Goal: Task Accomplishment & Management: Use online tool/utility

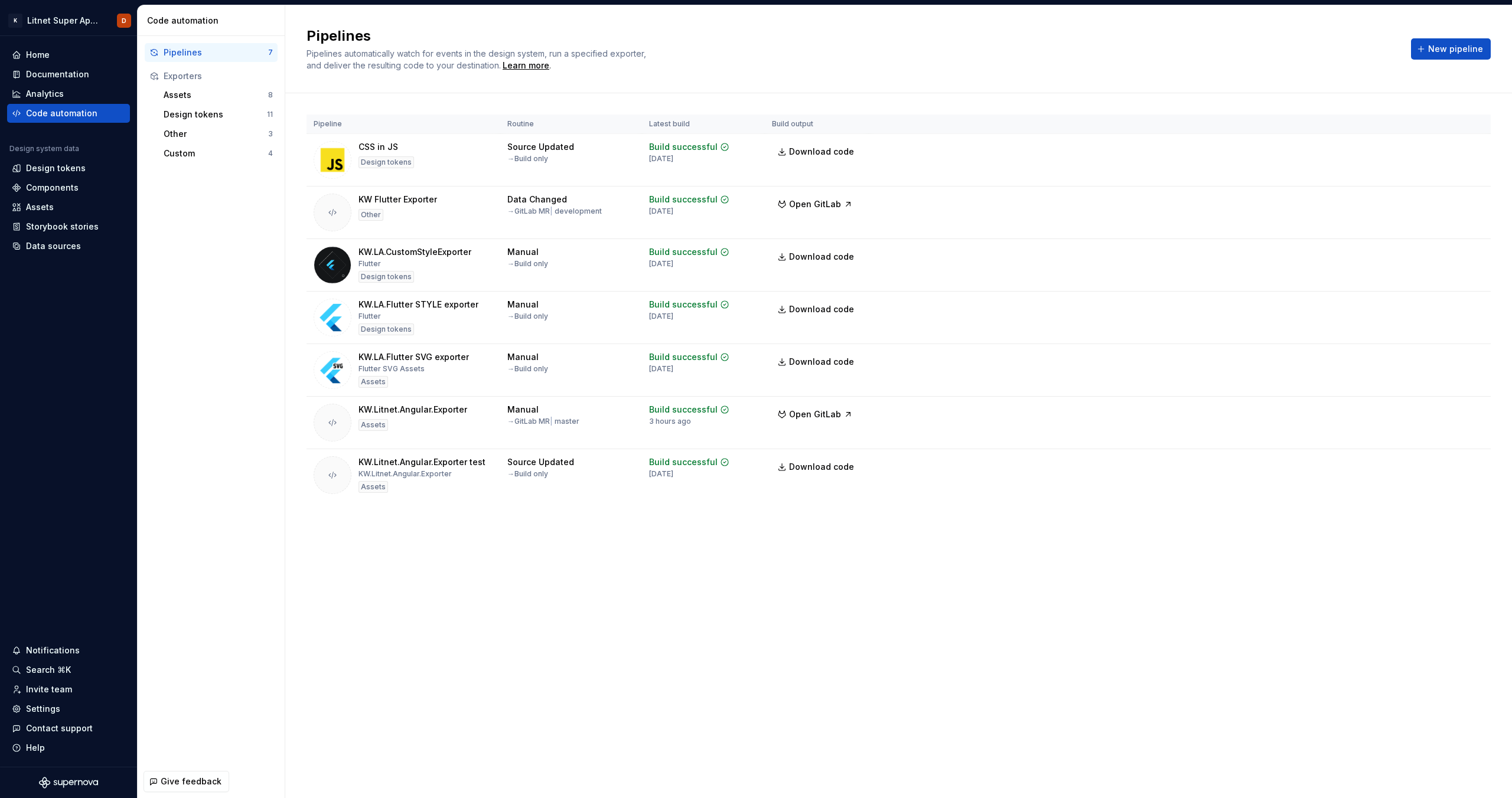
click at [466, 589] on div "Pipelines Pipelines automatically watch for events in the design system, run a …" at bounding box center [898, 401] width 1227 height 793
click at [216, 151] on div "Custom" at bounding box center [216, 153] width 105 height 12
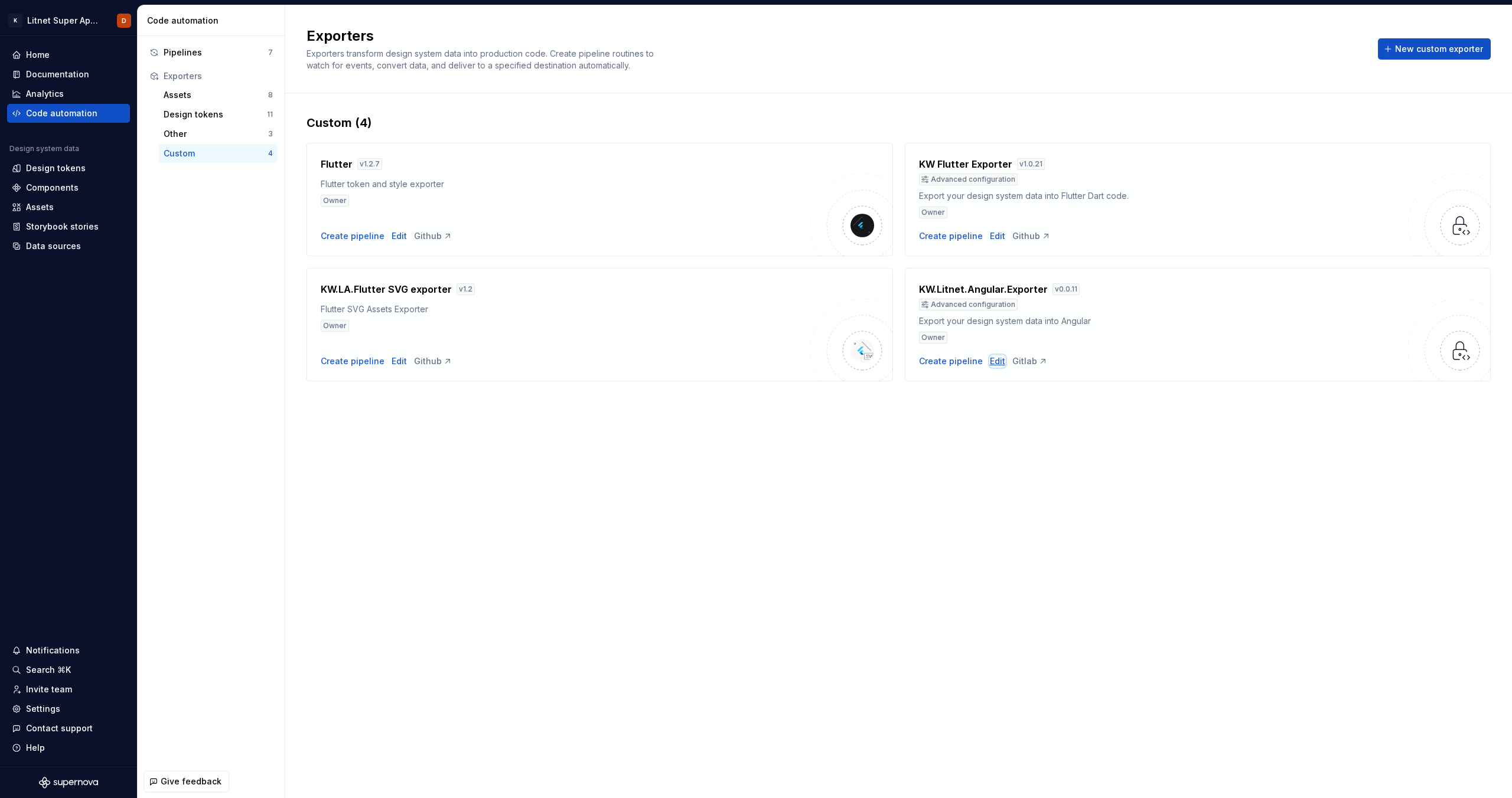
click at [997, 361] on div "Edit" at bounding box center [997, 361] width 15 height 12
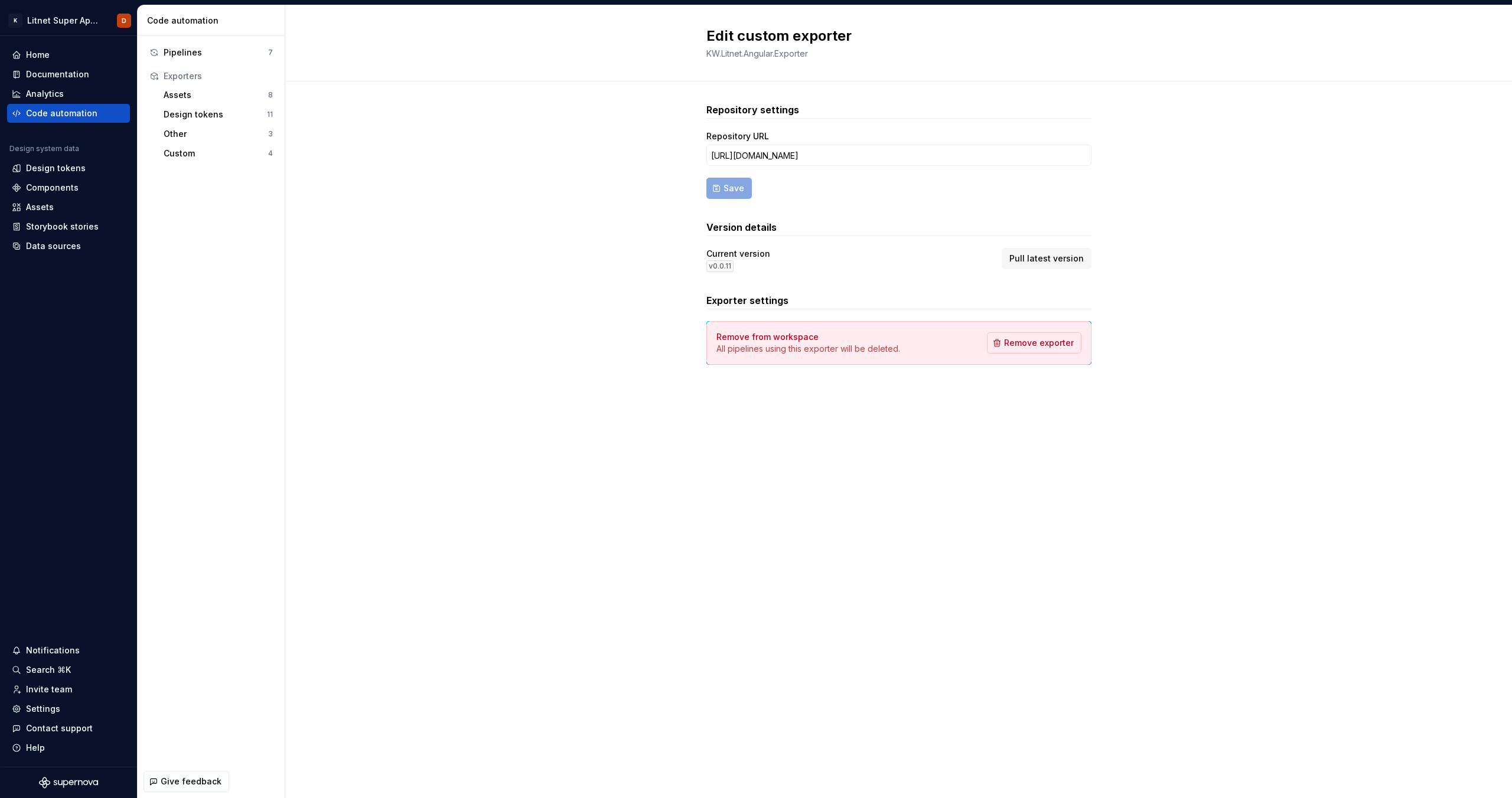
click at [724, 266] on div "v 0.0.11" at bounding box center [720, 266] width 27 height 12
click at [724, 266] on div "v 0.0.11" at bounding box center [720, 266] width 27 height 12
click at [853, 250] on div "Current version v 0.0.11 Pull latest version" at bounding box center [899, 260] width 385 height 24
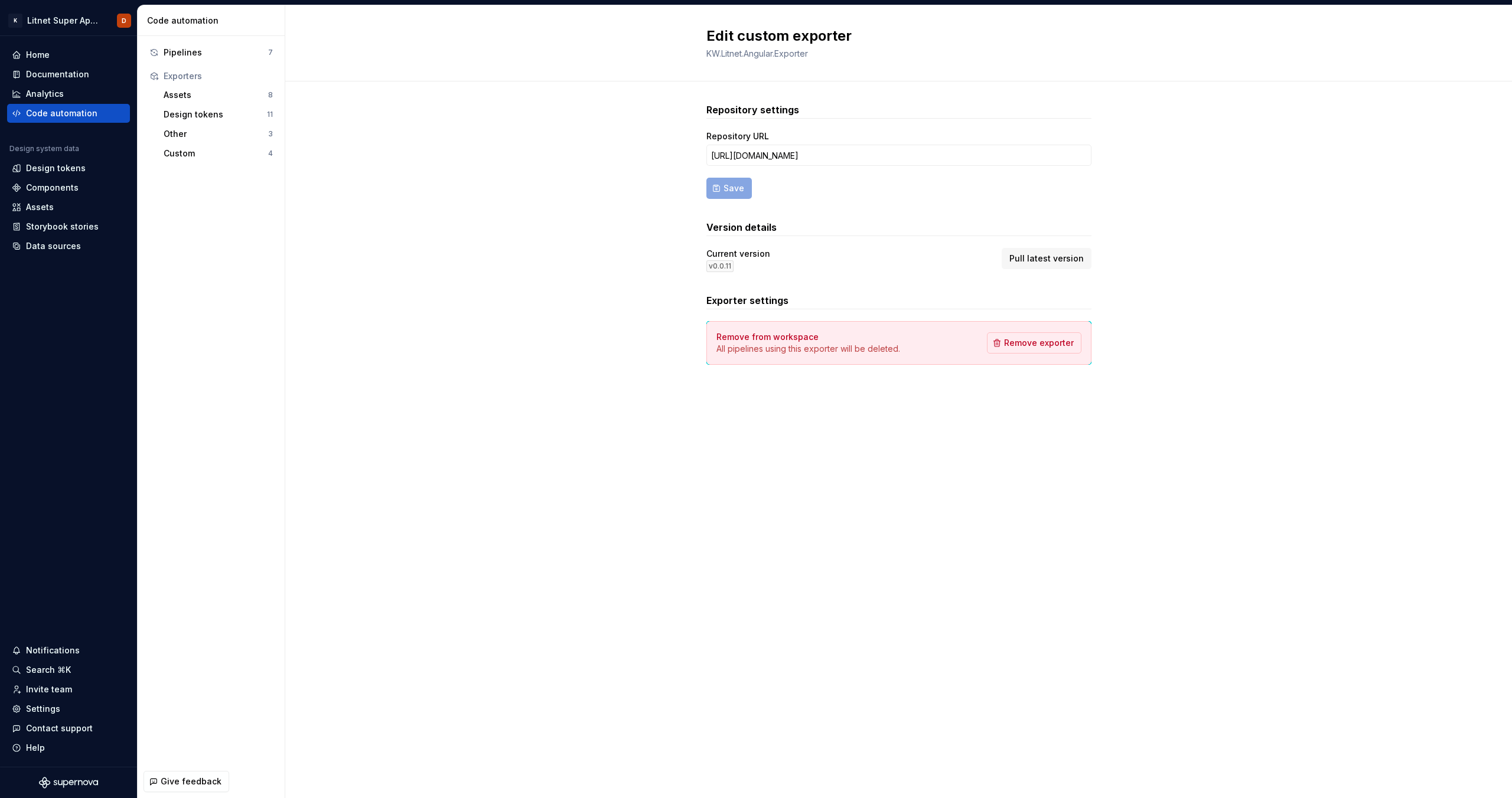
click at [431, 321] on div "Repository settings Repository URL [URL][DOMAIN_NAME] Save Version details Curr…" at bounding box center [898, 245] width 1227 height 328
click at [612, 330] on div "Repository settings Repository URL [URL][DOMAIN_NAME] Save Version details Curr…" at bounding box center [898, 245] width 1227 height 328
click at [83, 114] on div "Code automation" at bounding box center [61, 114] width 72 height 12
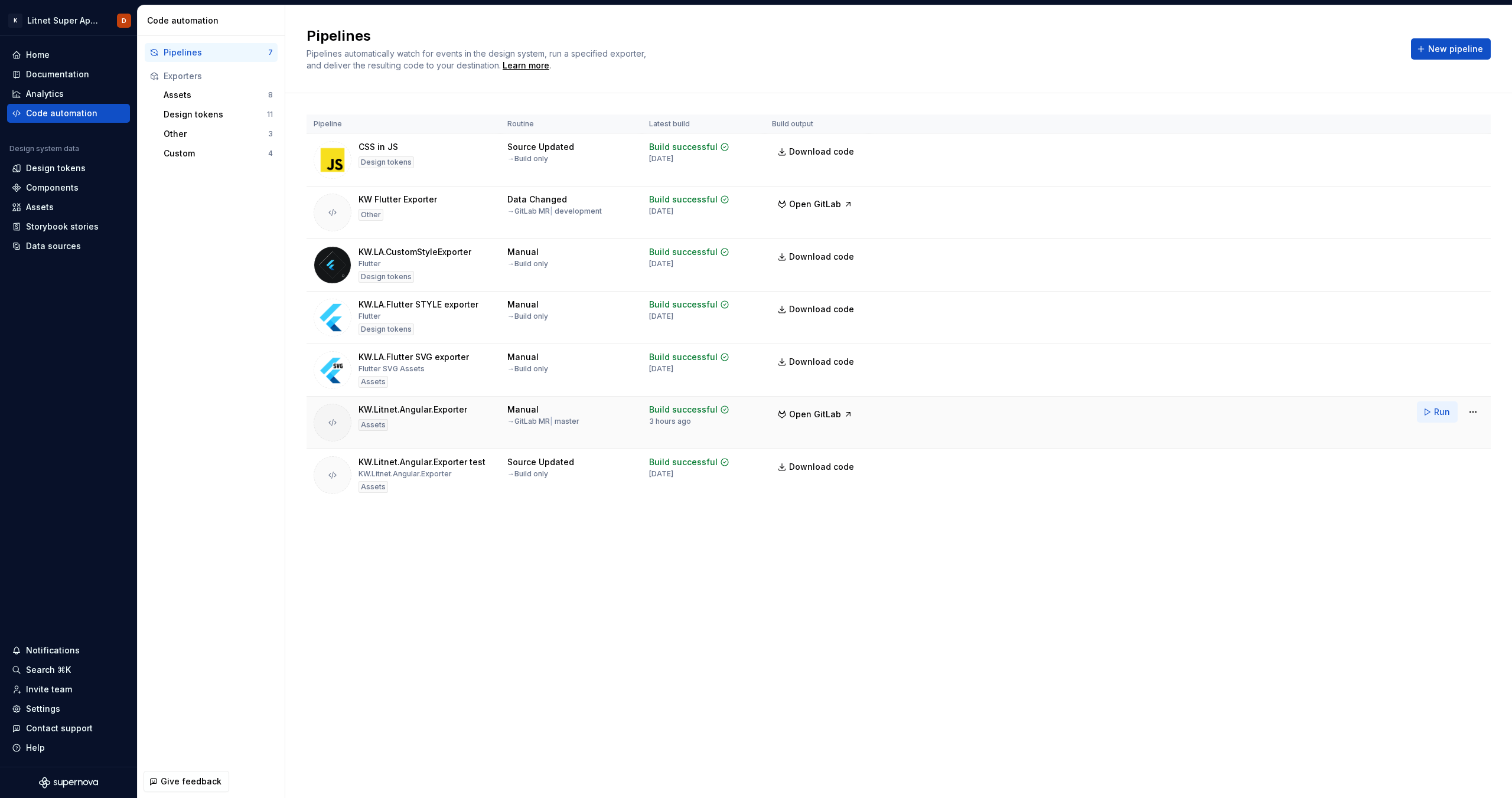
click at [1435, 411] on span "Run" at bounding box center [1442, 412] width 16 height 12
